Goal: Transaction & Acquisition: Purchase product/service

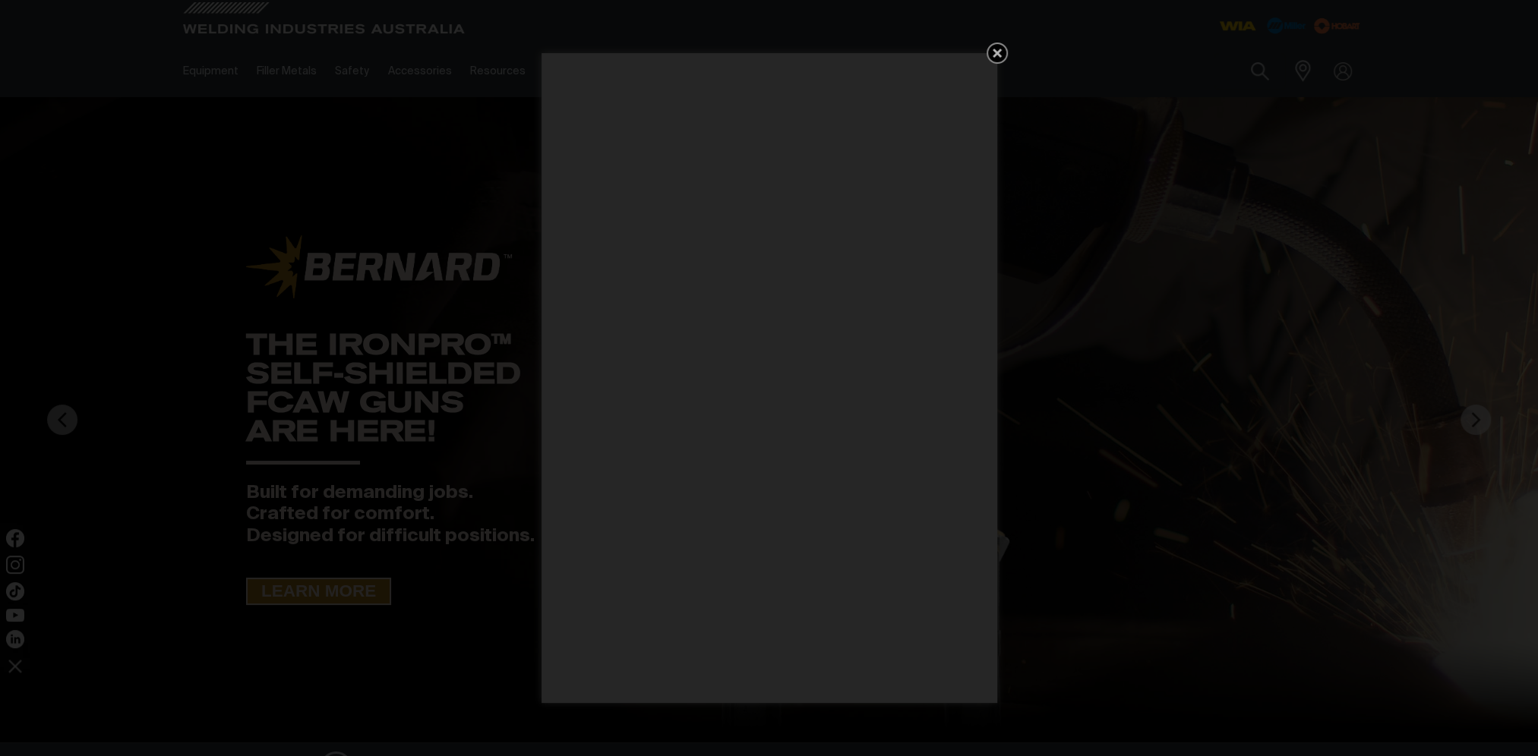
click at [999, 48] on icon "Get 5 WIA Welding Guides Free!" at bounding box center [997, 53] width 18 height 18
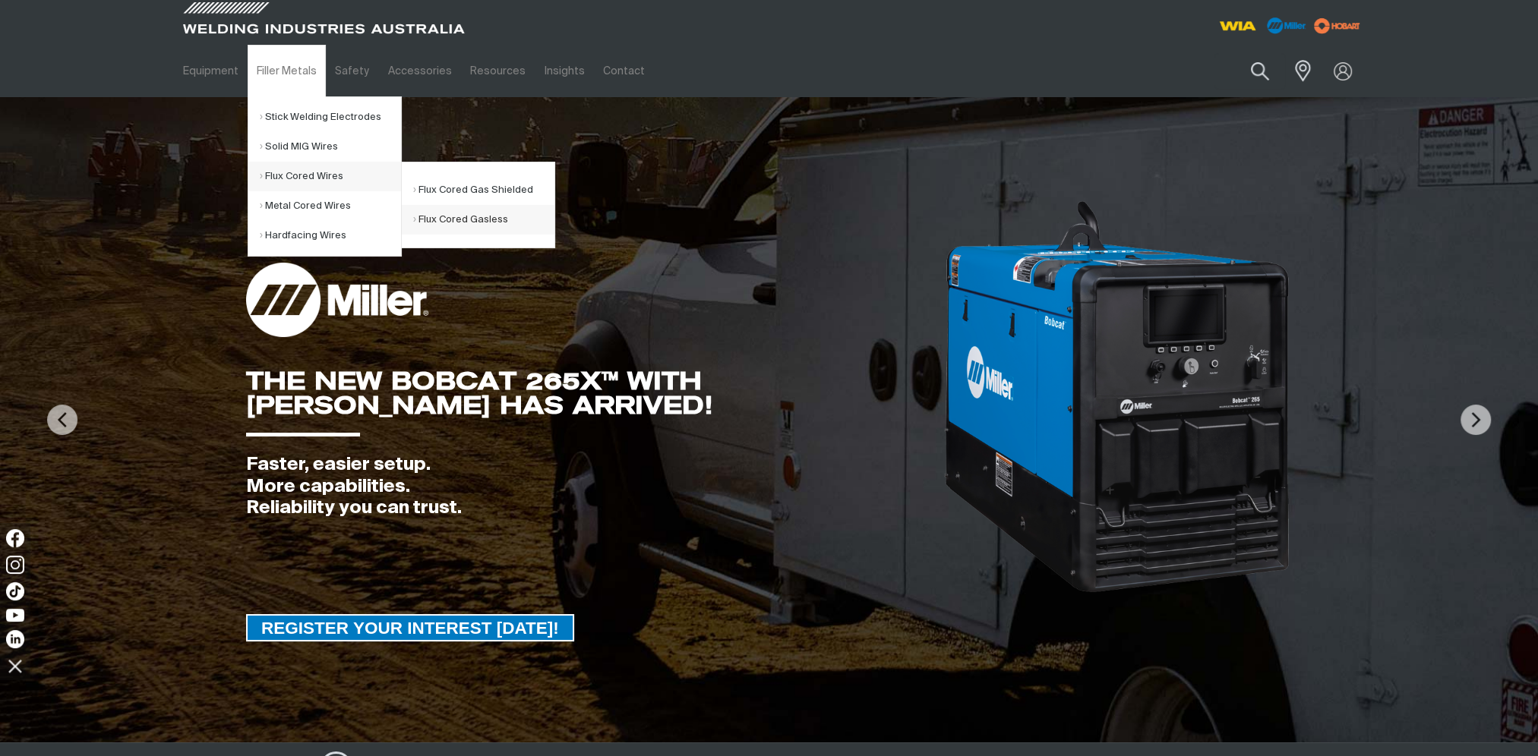
click at [477, 221] on link "Flux Cored Gasless" at bounding box center [483, 220] width 141 height 30
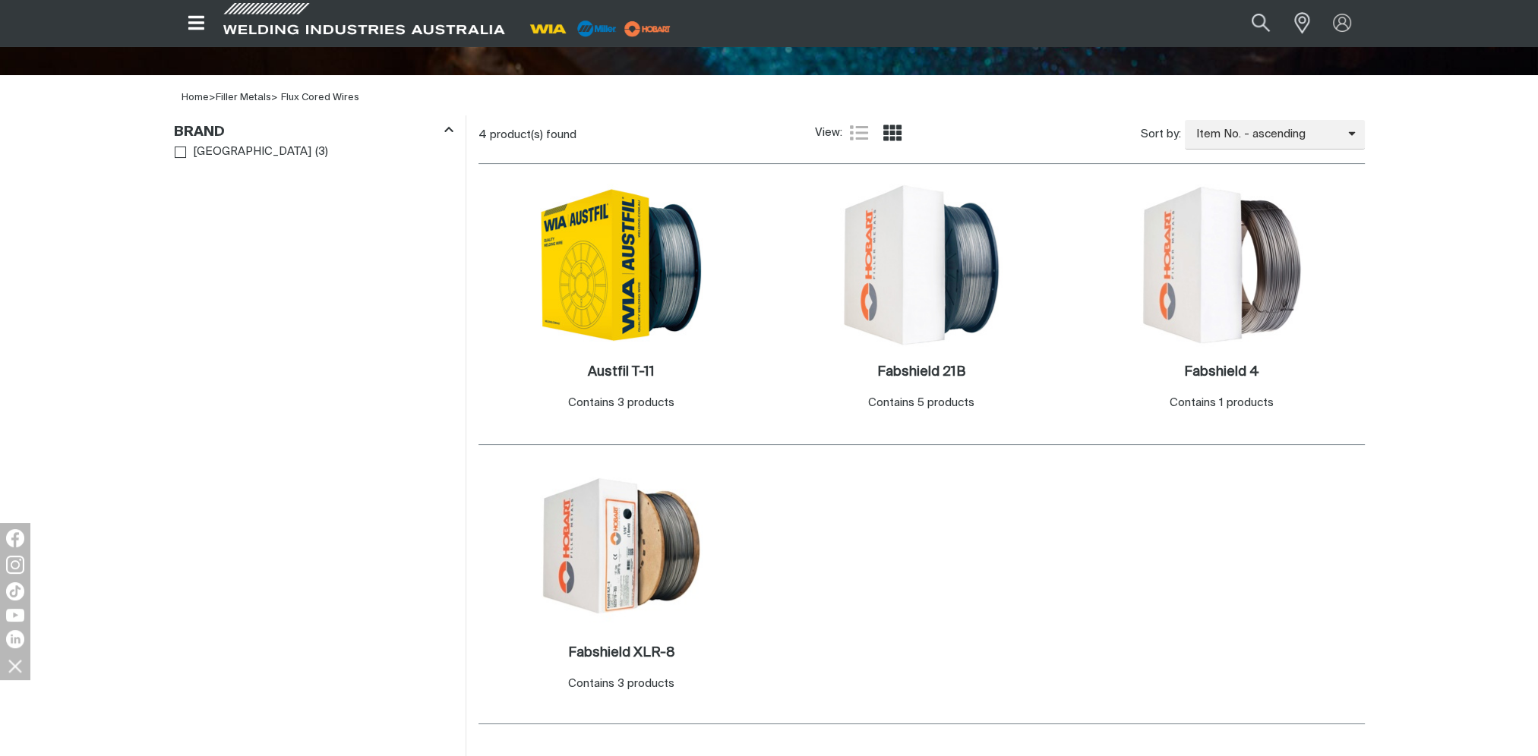
scroll to position [532, 0]
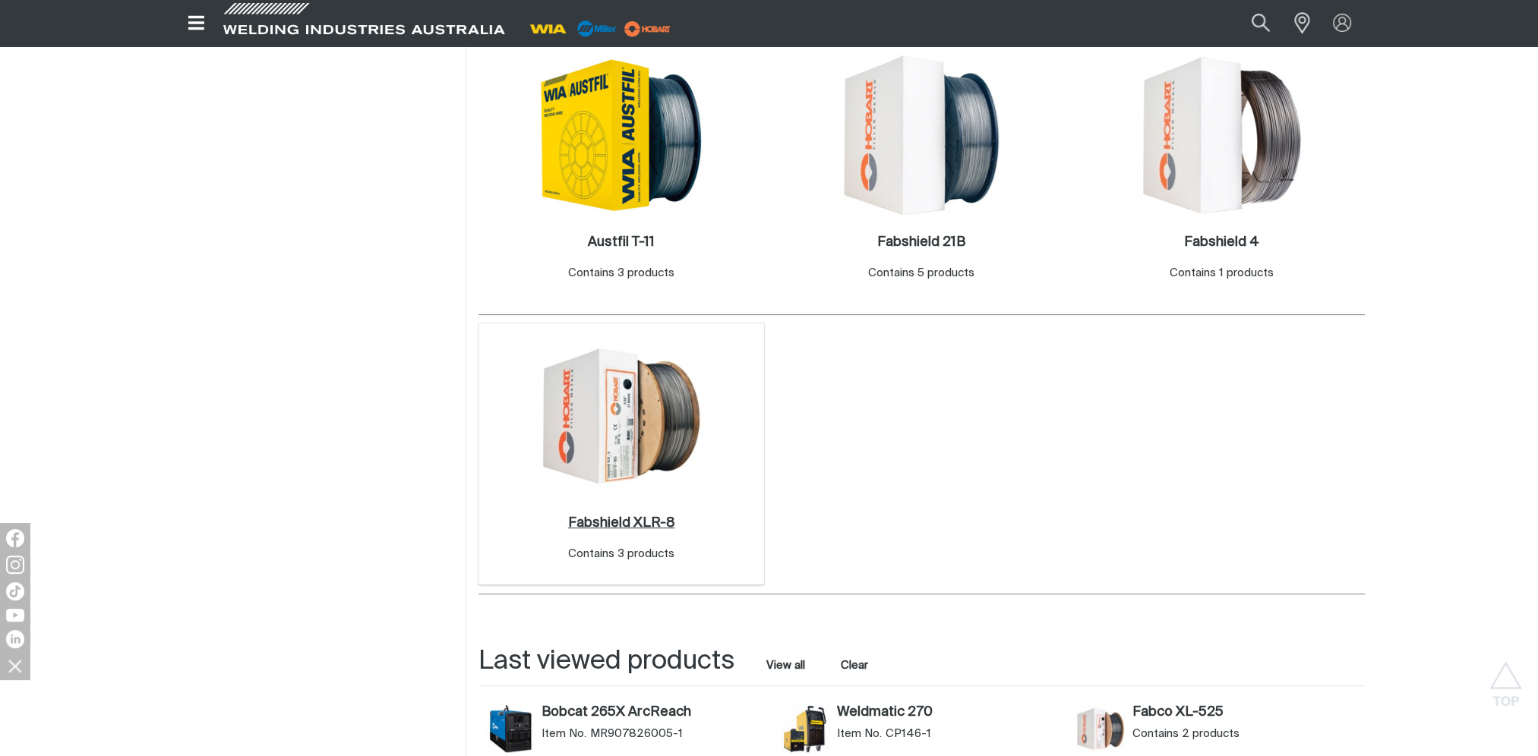
click at [637, 516] on h2 "Fabshield XLR-8 ." at bounding box center [620, 523] width 107 height 14
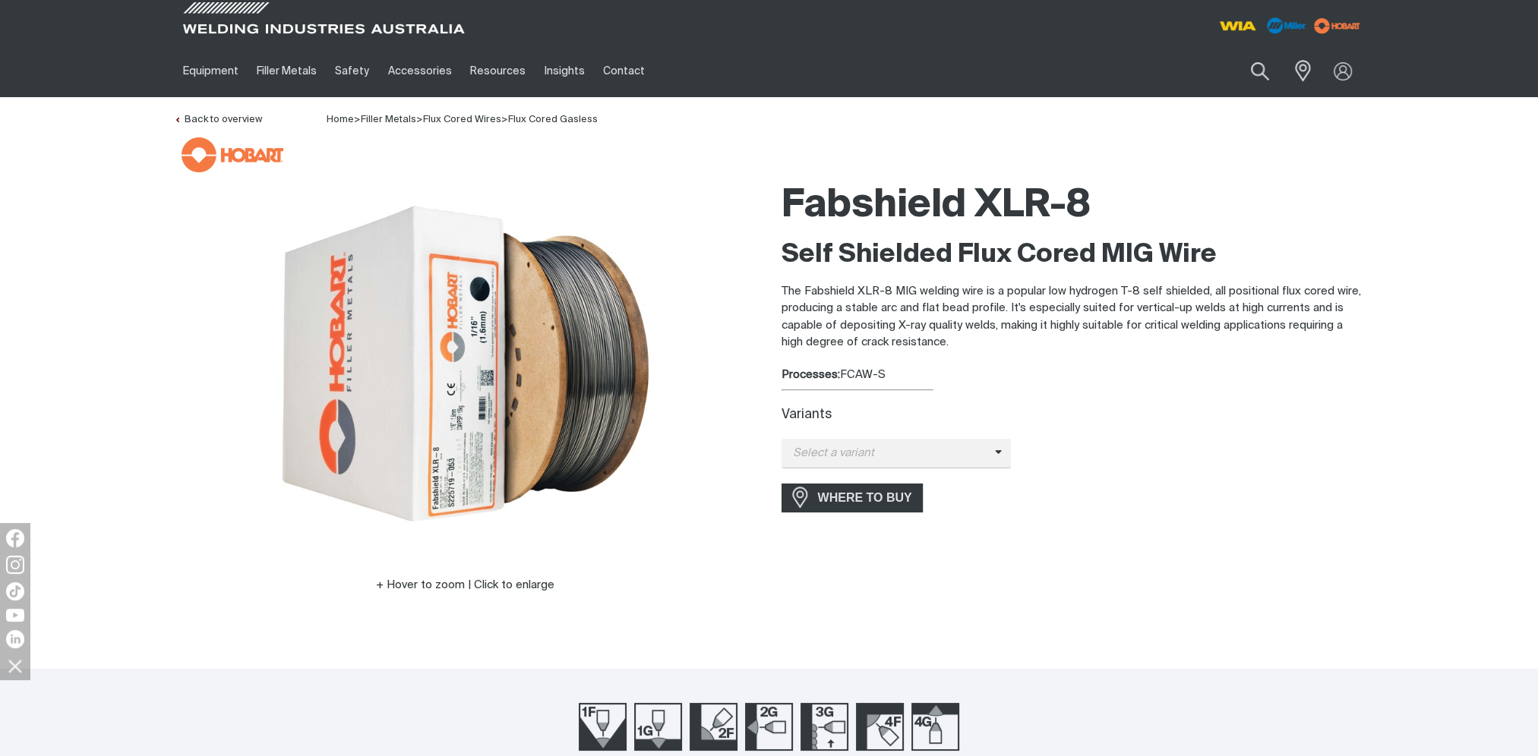
scroll to position [228, 0]
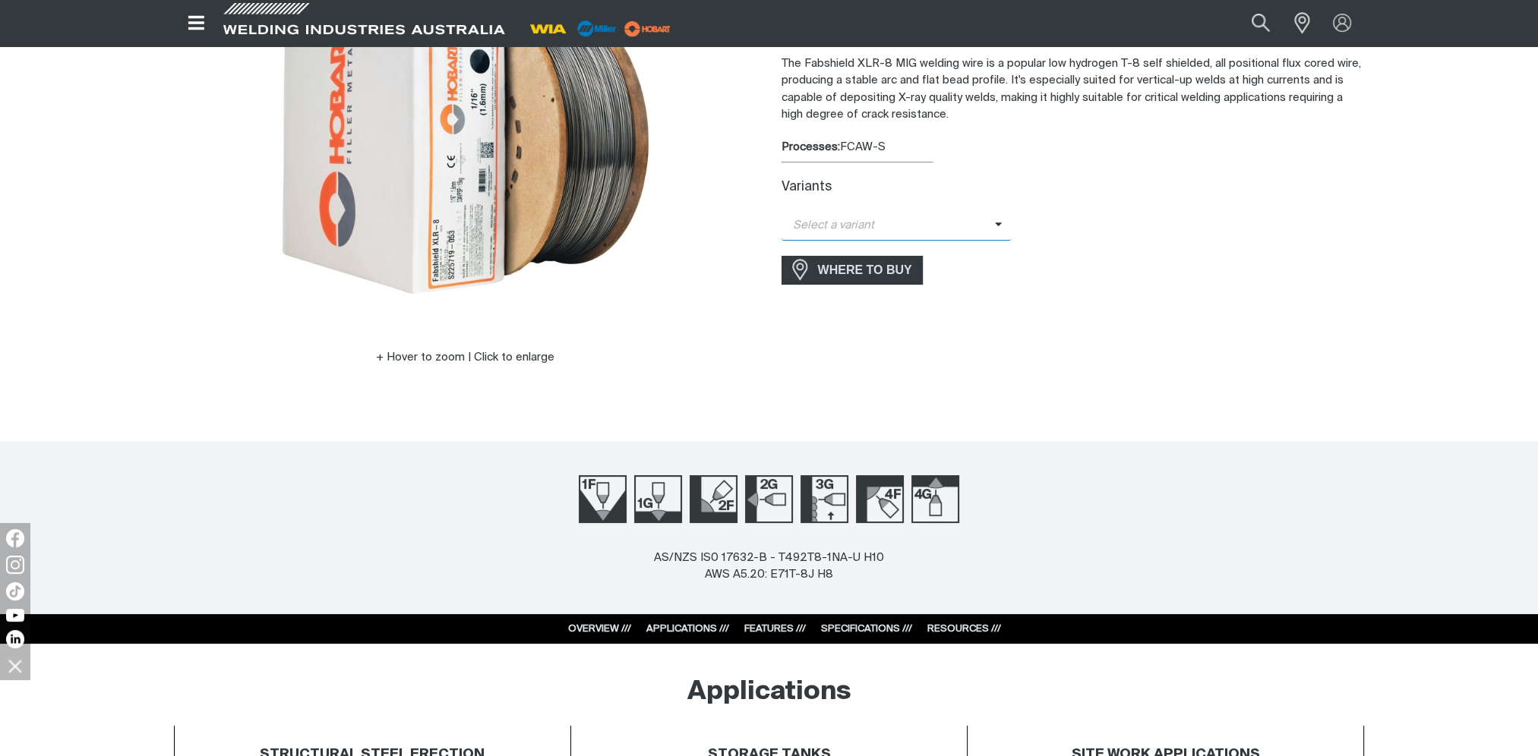
click at [927, 226] on span "Select a variant" at bounding box center [887, 225] width 213 height 17
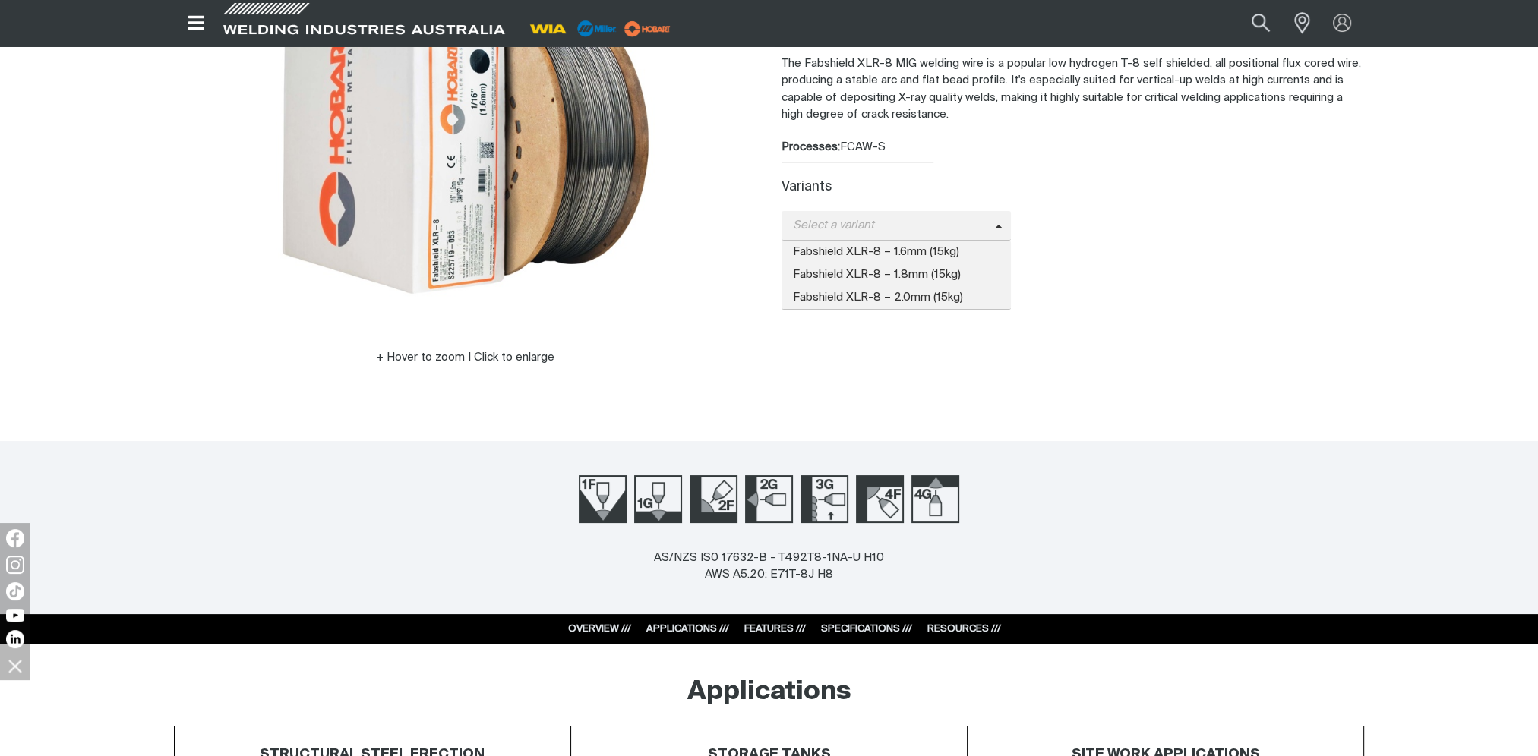
click at [1182, 393] on div "Fabshield XLR-8 Self Shielded Flux Cored MIG Wire The Fabshield XLR-8 MIG weldi…" at bounding box center [1072, 177] width 583 height 463
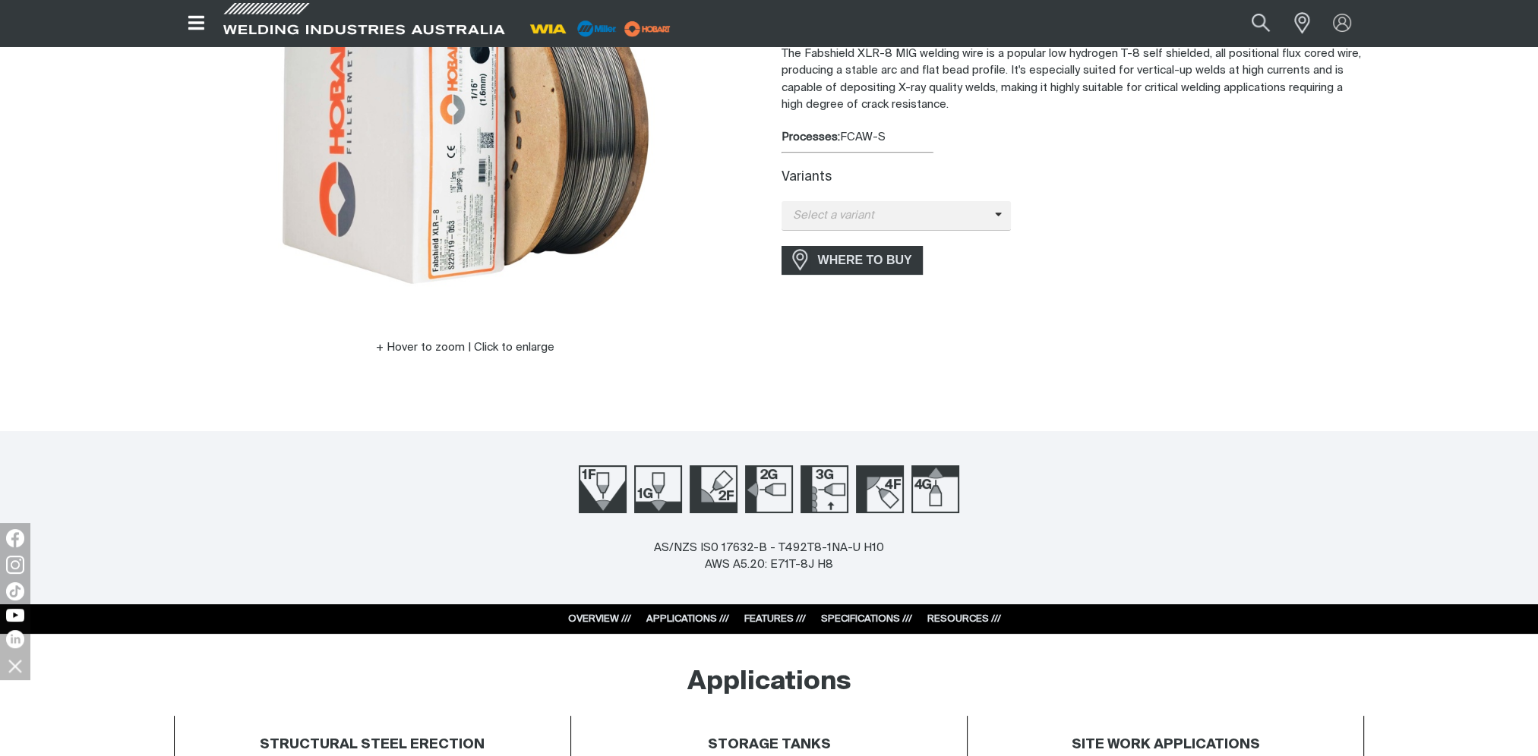
scroll to position [304, 0]
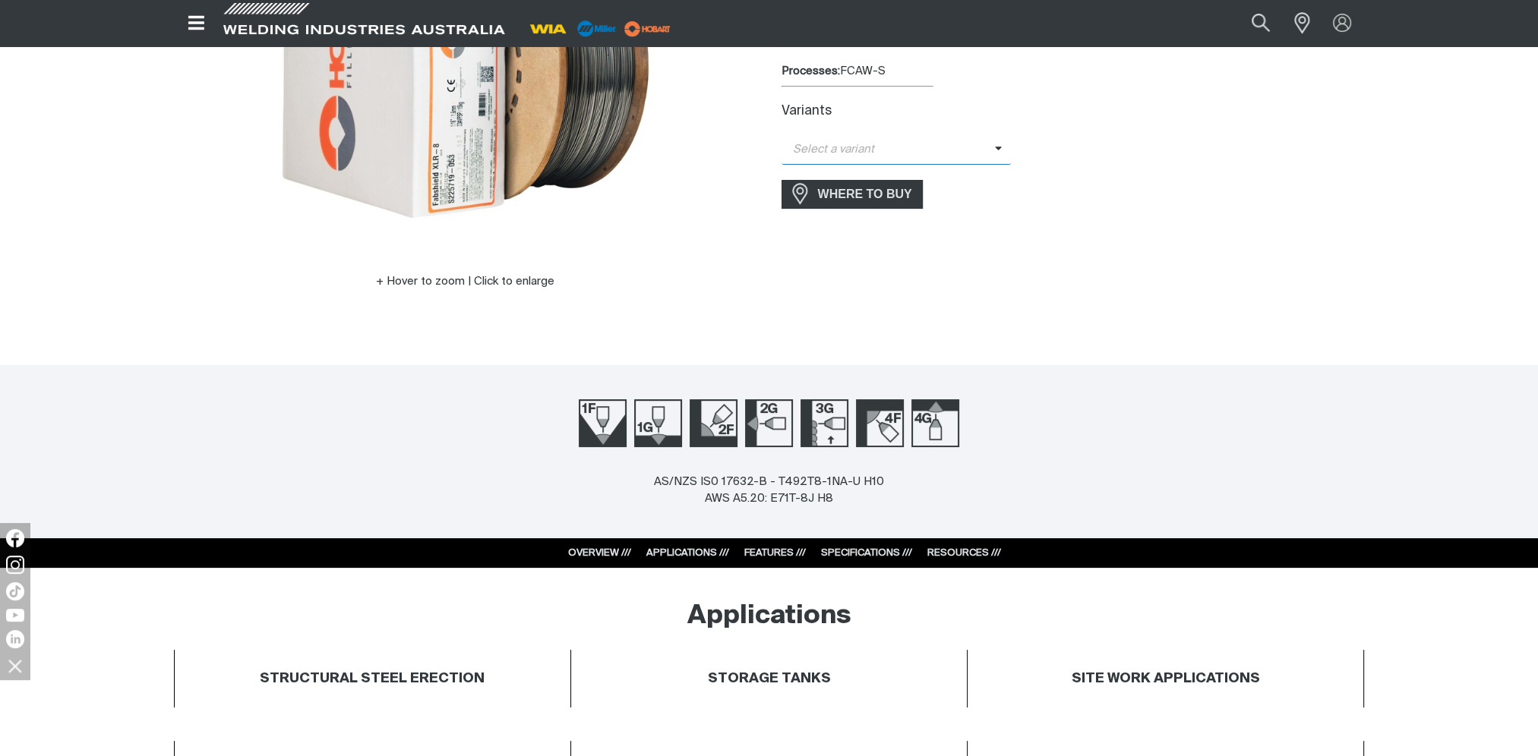
click at [988, 156] on span "Select a variant" at bounding box center [887, 149] width 213 height 17
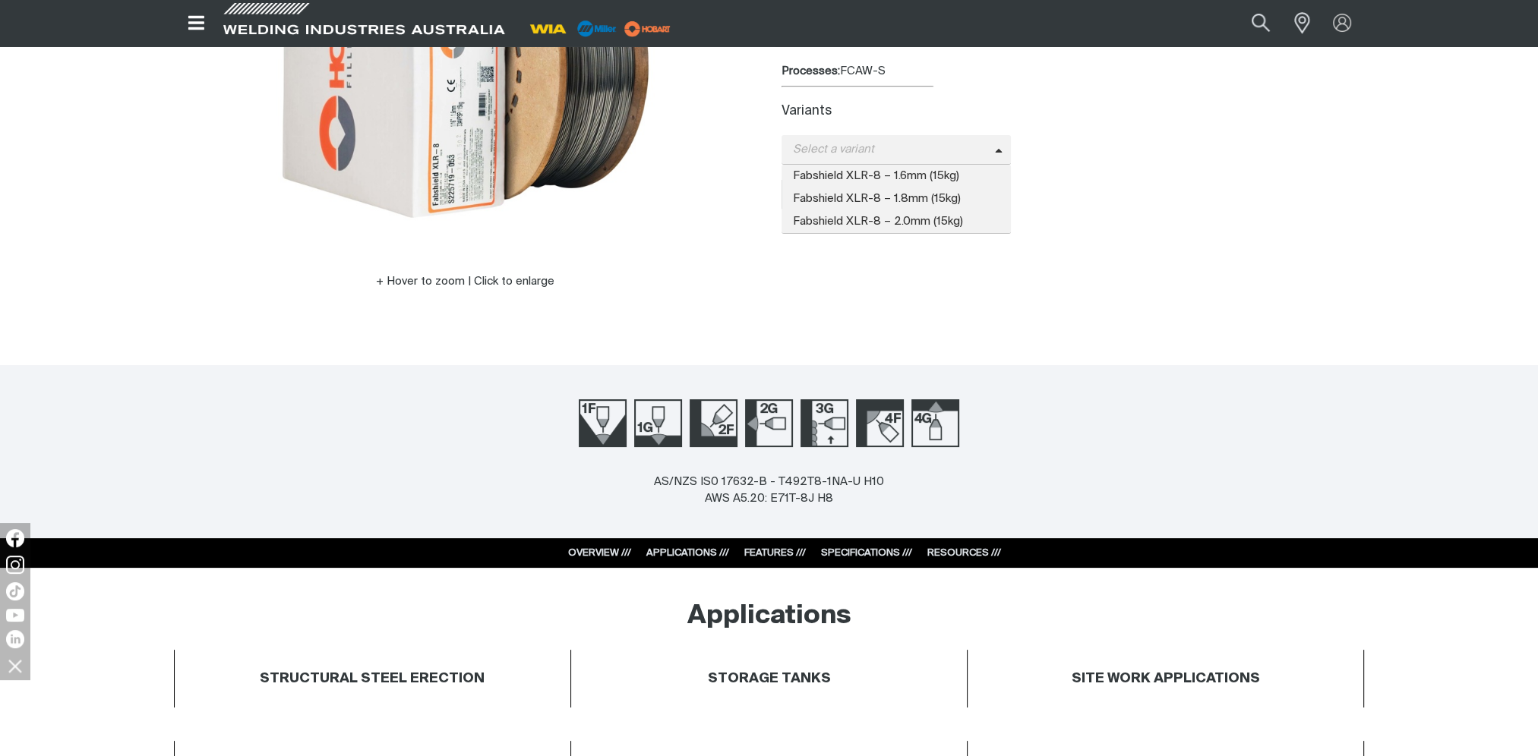
click at [1170, 322] on div "Fabshield XLR-8 Self Shielded Flux Cored MIG Wire The Fabshield XLR-8 MIG weldi…" at bounding box center [1072, 101] width 583 height 463
click at [997, 152] on span "Select a variant" at bounding box center [896, 150] width 230 height 30
click at [917, 222] on span "Fabshield XLR-8 – 2.0mm (15kg)" at bounding box center [896, 221] width 230 height 23
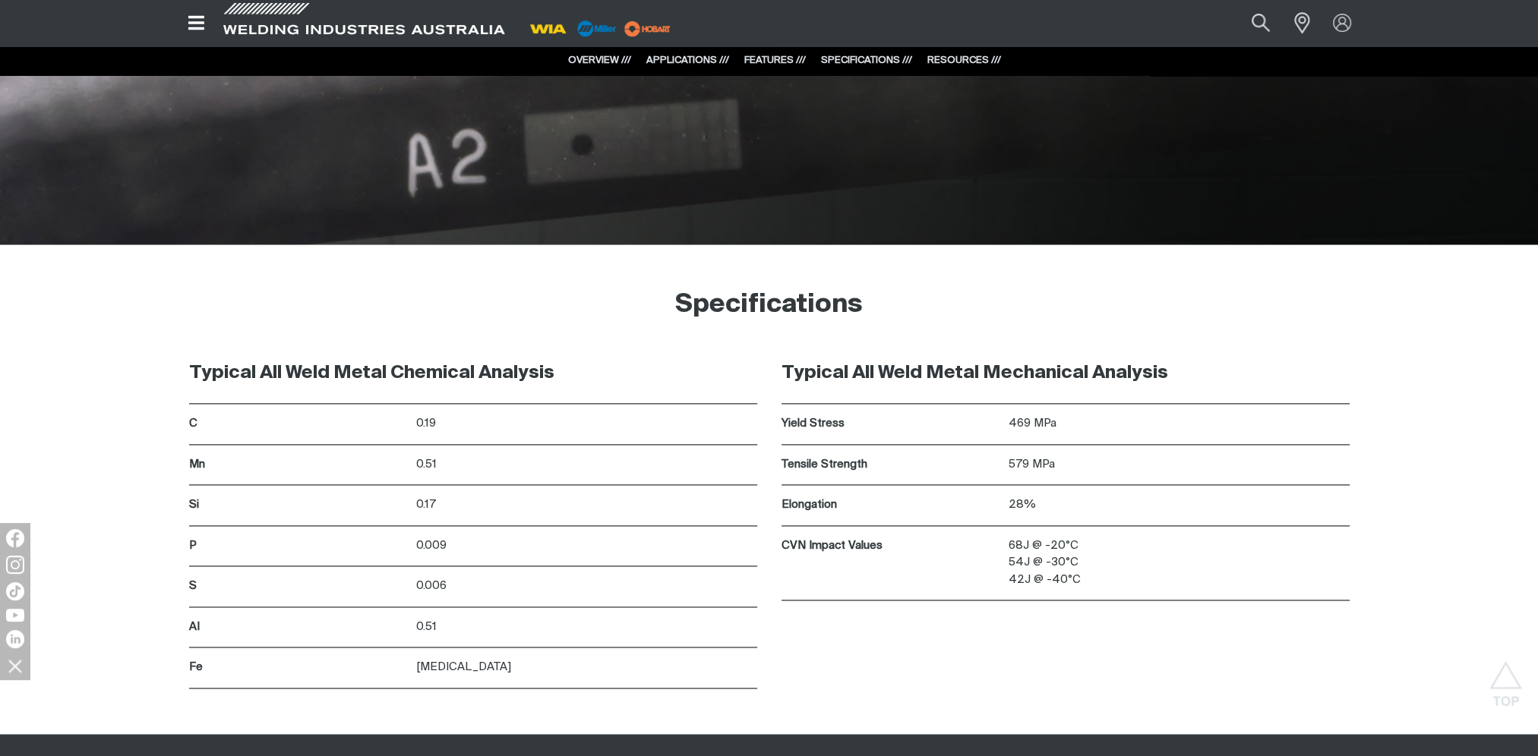
scroll to position [2734, 0]
